Goal: Task Accomplishment & Management: Manage account settings

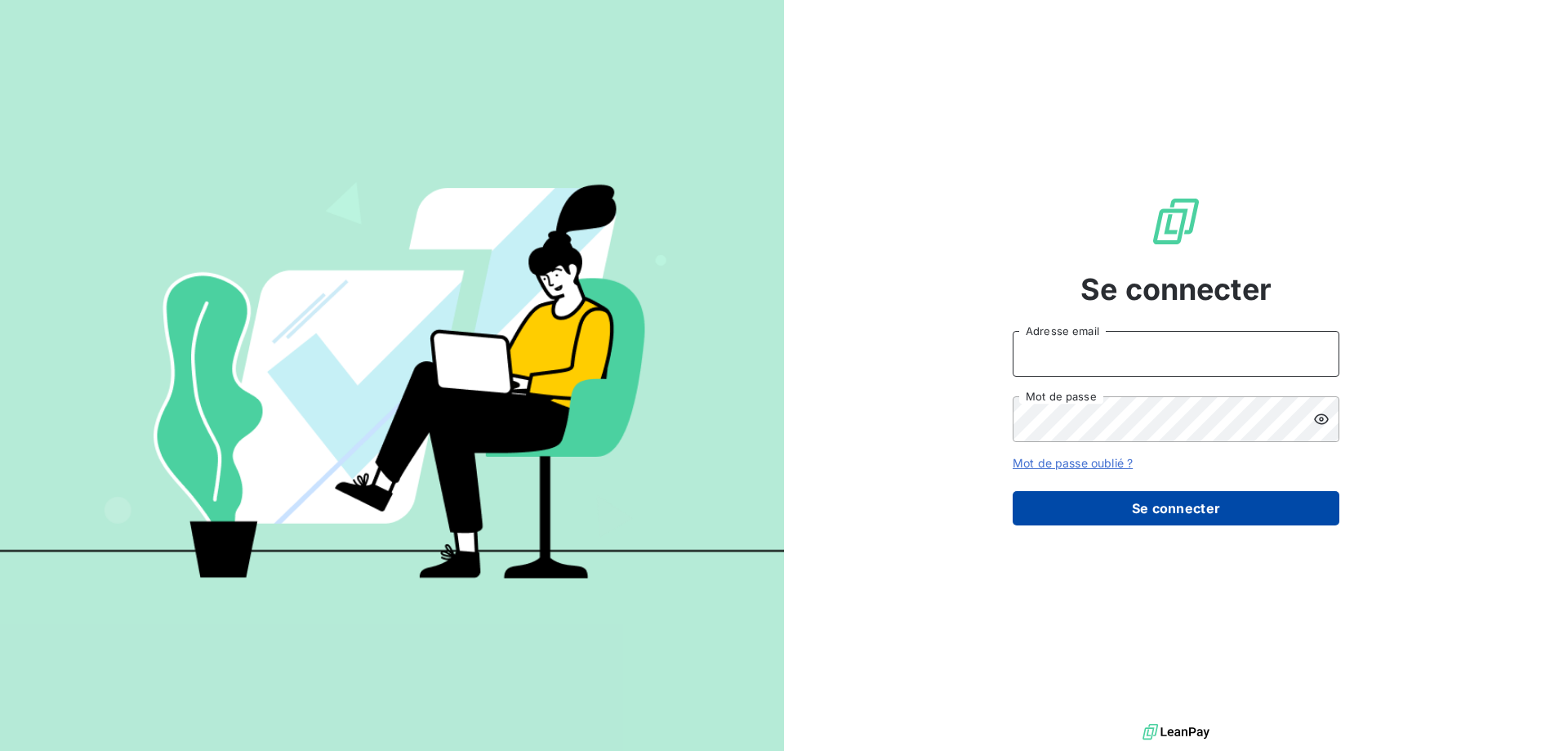
type input "[EMAIL_ADDRESS][DOMAIN_NAME]"
click at [1194, 513] on button "Se connecter" at bounding box center [1177, 508] width 327 height 34
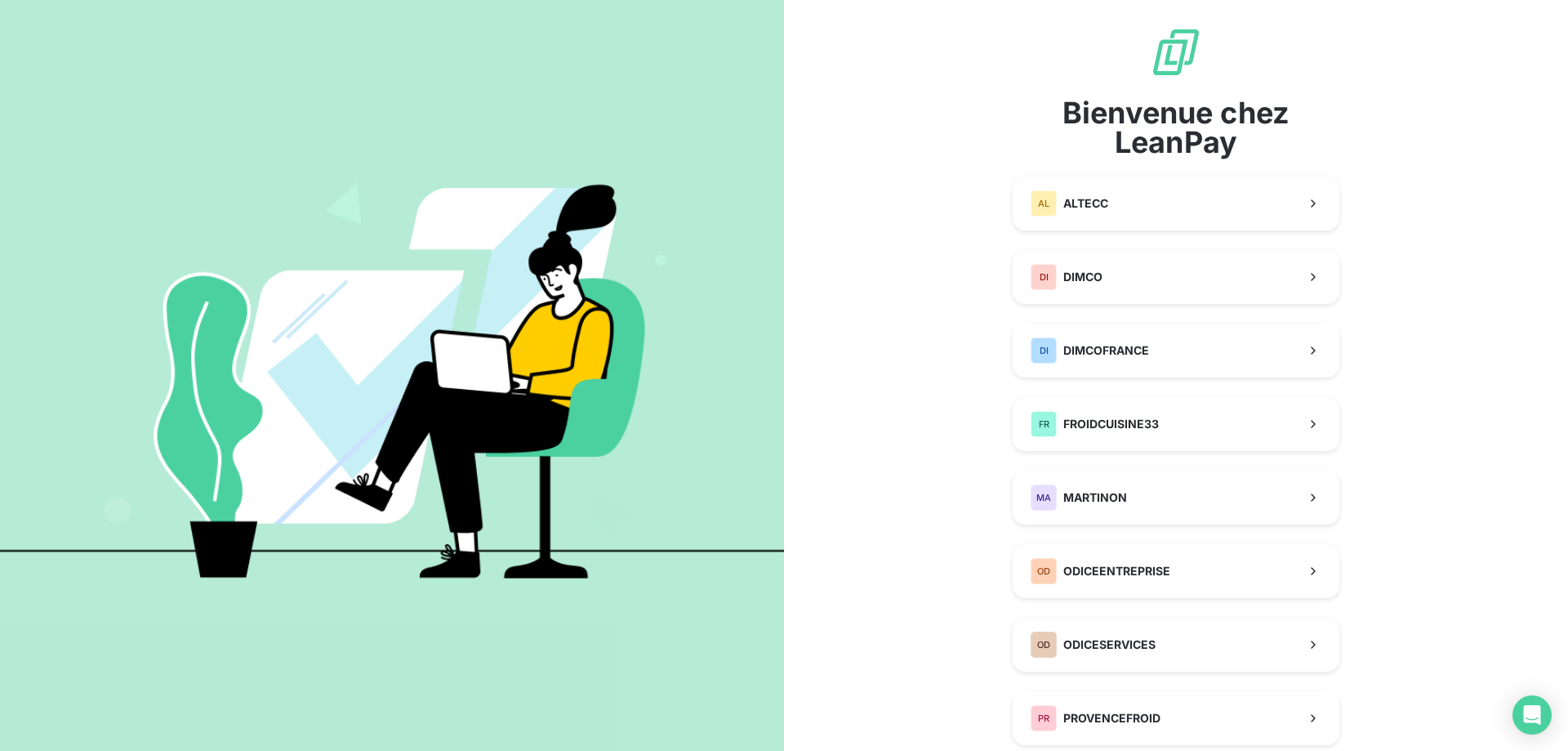
scroll to position [82, 0]
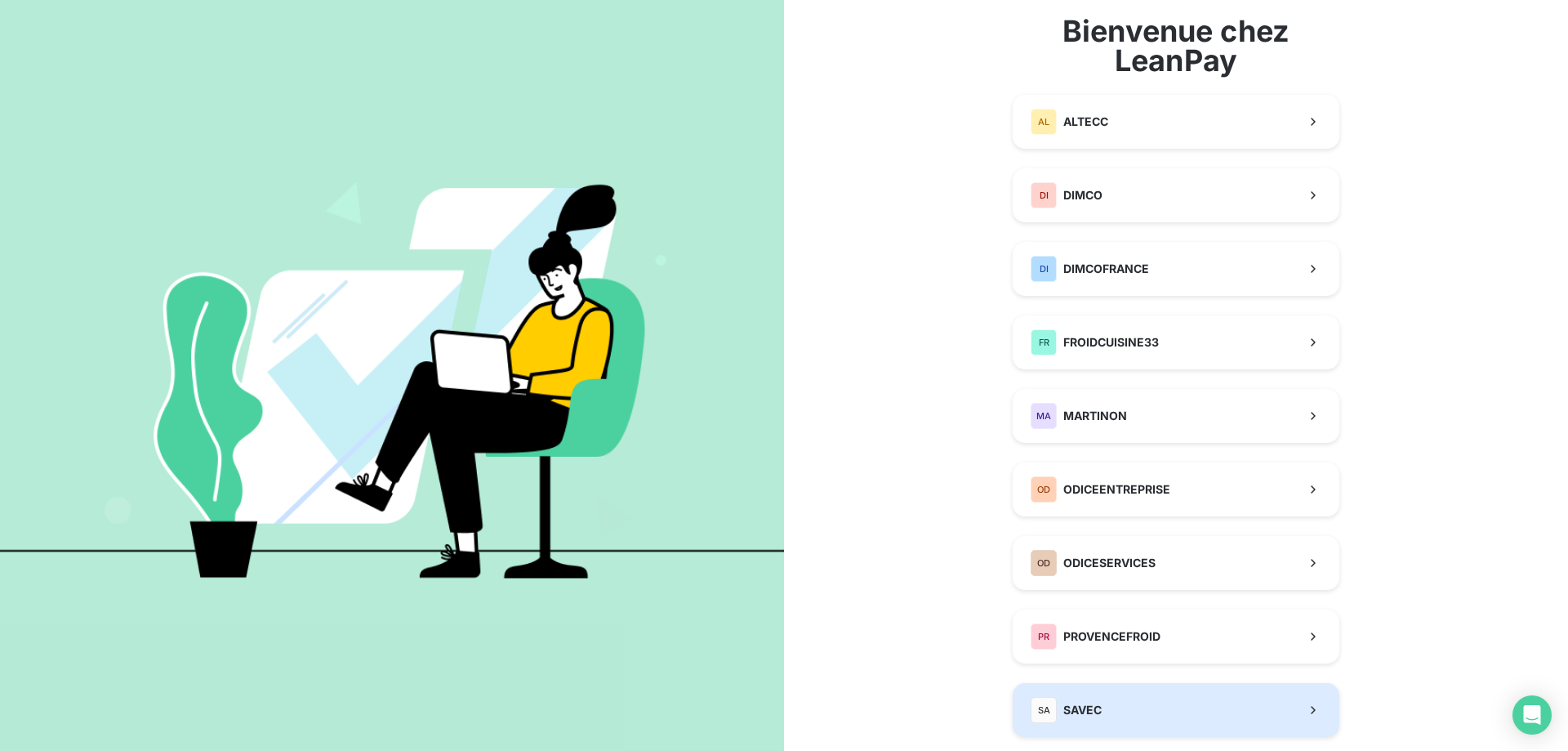
click at [1121, 721] on button "SA SAVEC" at bounding box center [1177, 710] width 327 height 54
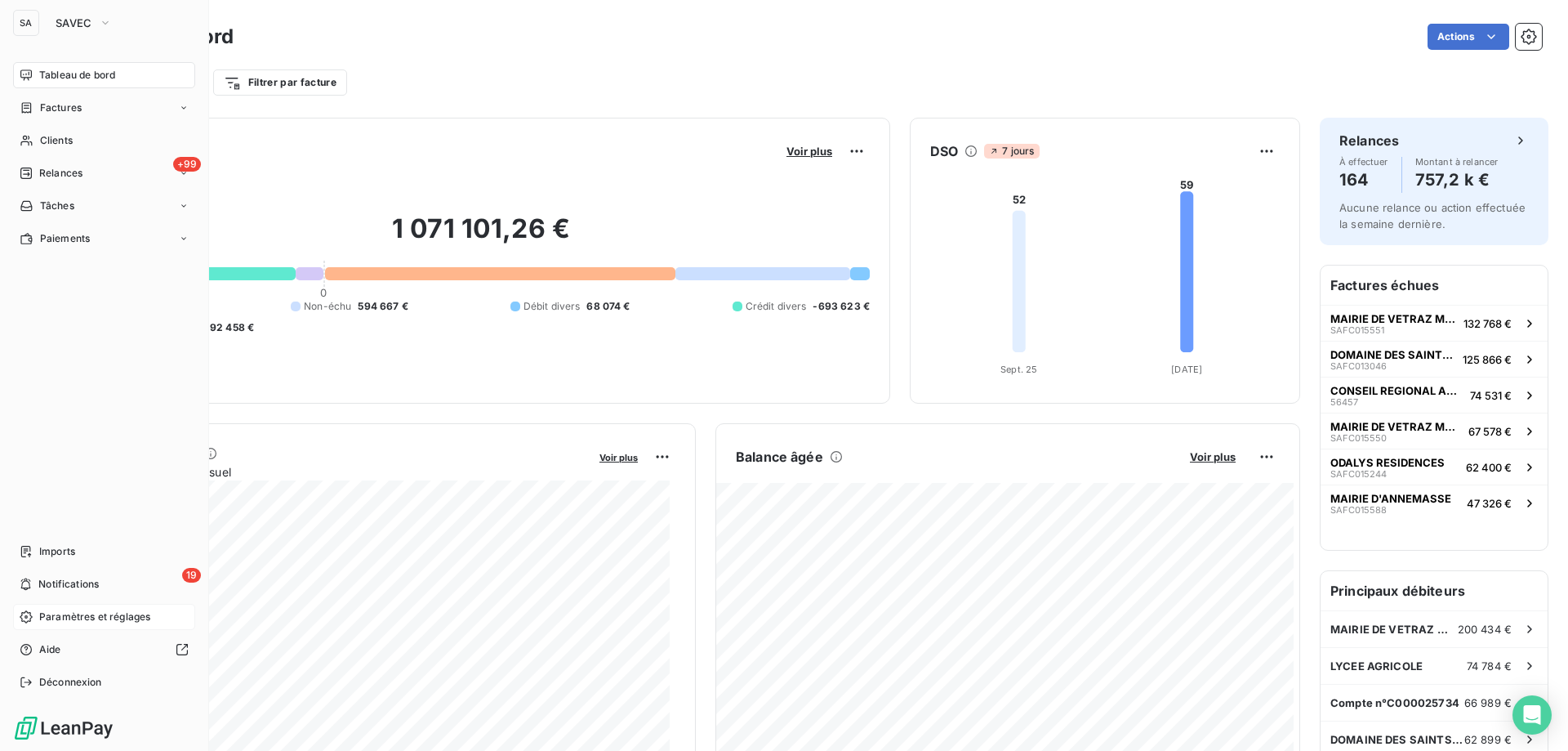
click at [106, 619] on span "Paramètres et réglages" at bounding box center [95, 616] width 111 height 15
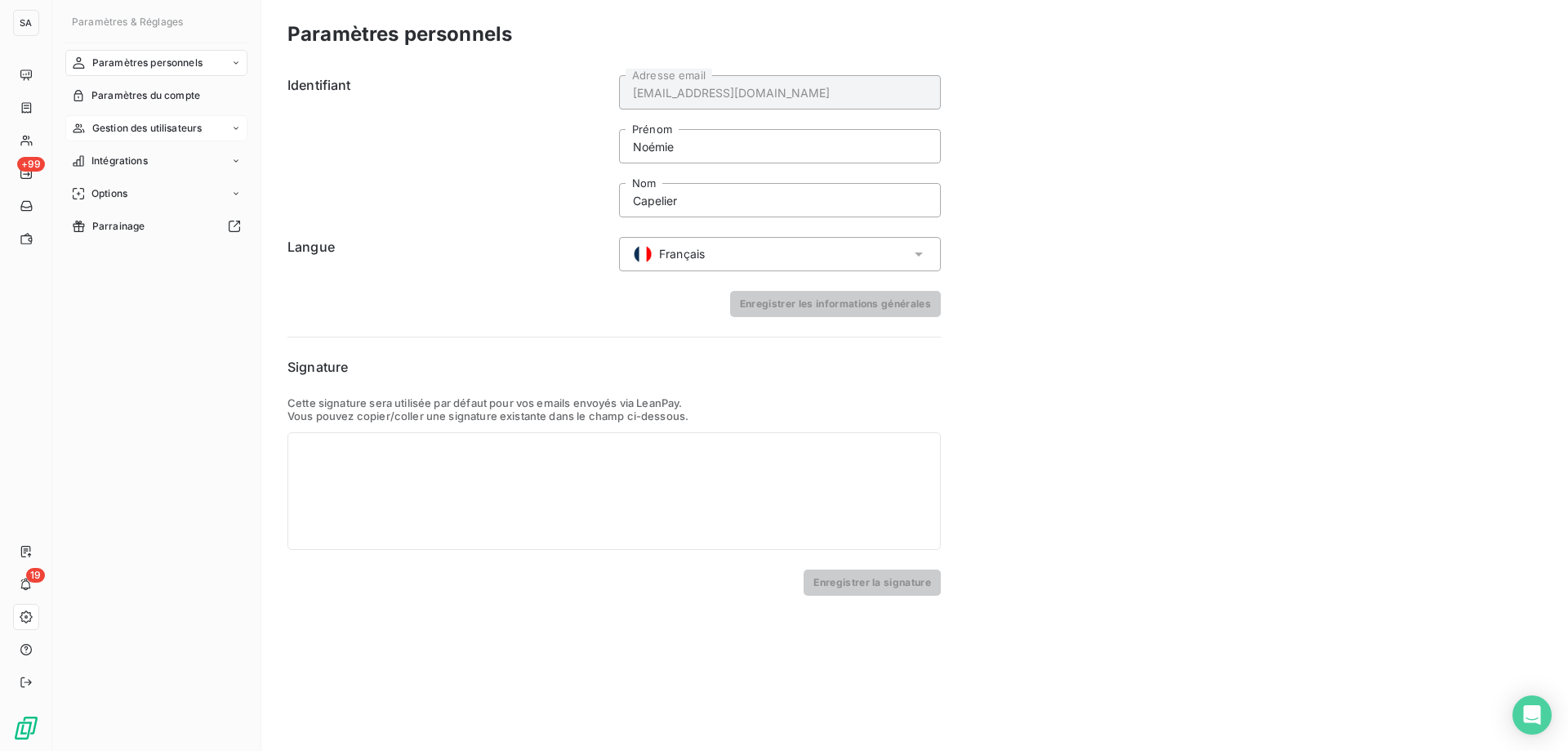
click at [172, 125] on span "Gestion des utilisateurs" at bounding box center [147, 128] width 110 height 15
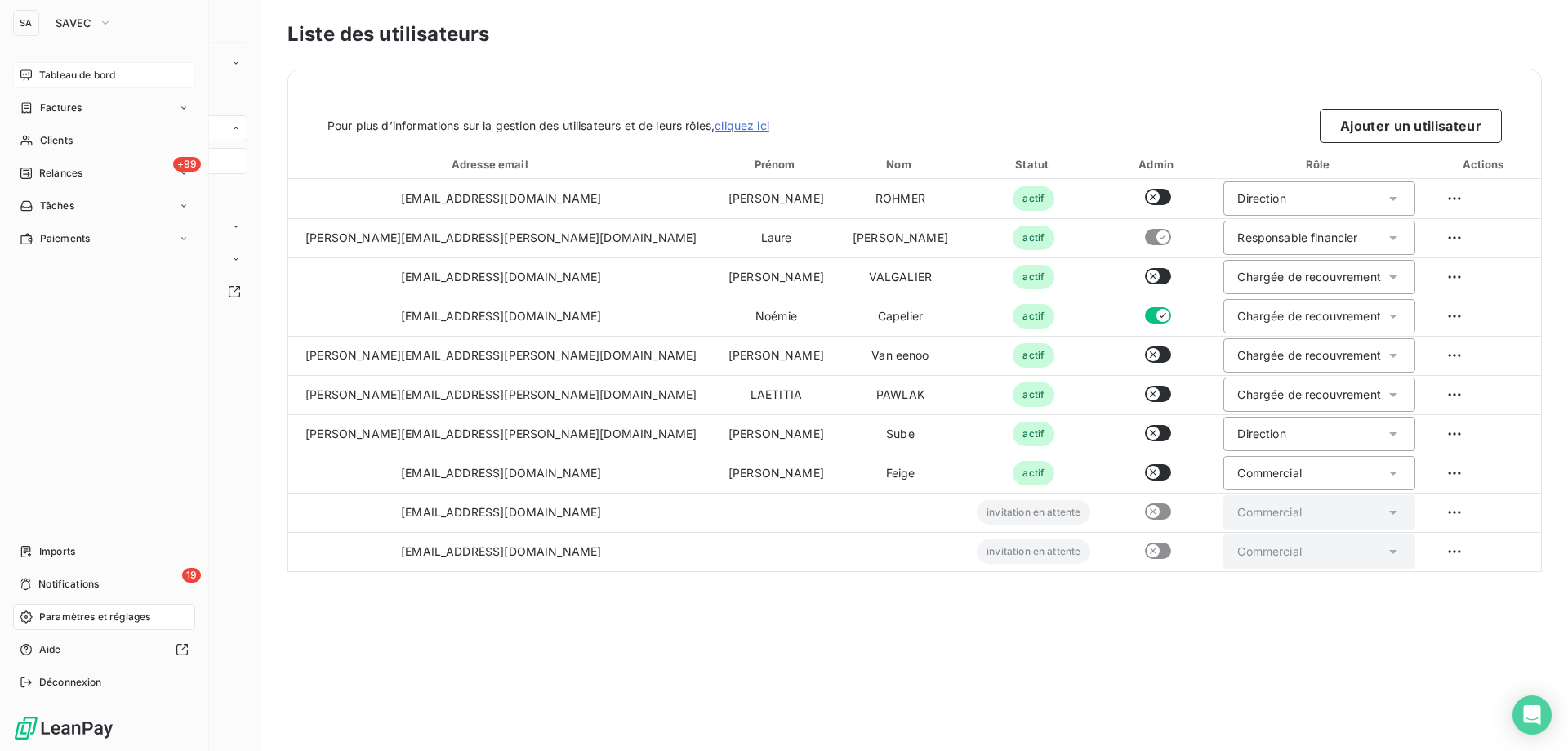
click at [38, 74] on div "Tableau de bord" at bounding box center [104, 75] width 182 height 26
